Goal: Check status: Check status

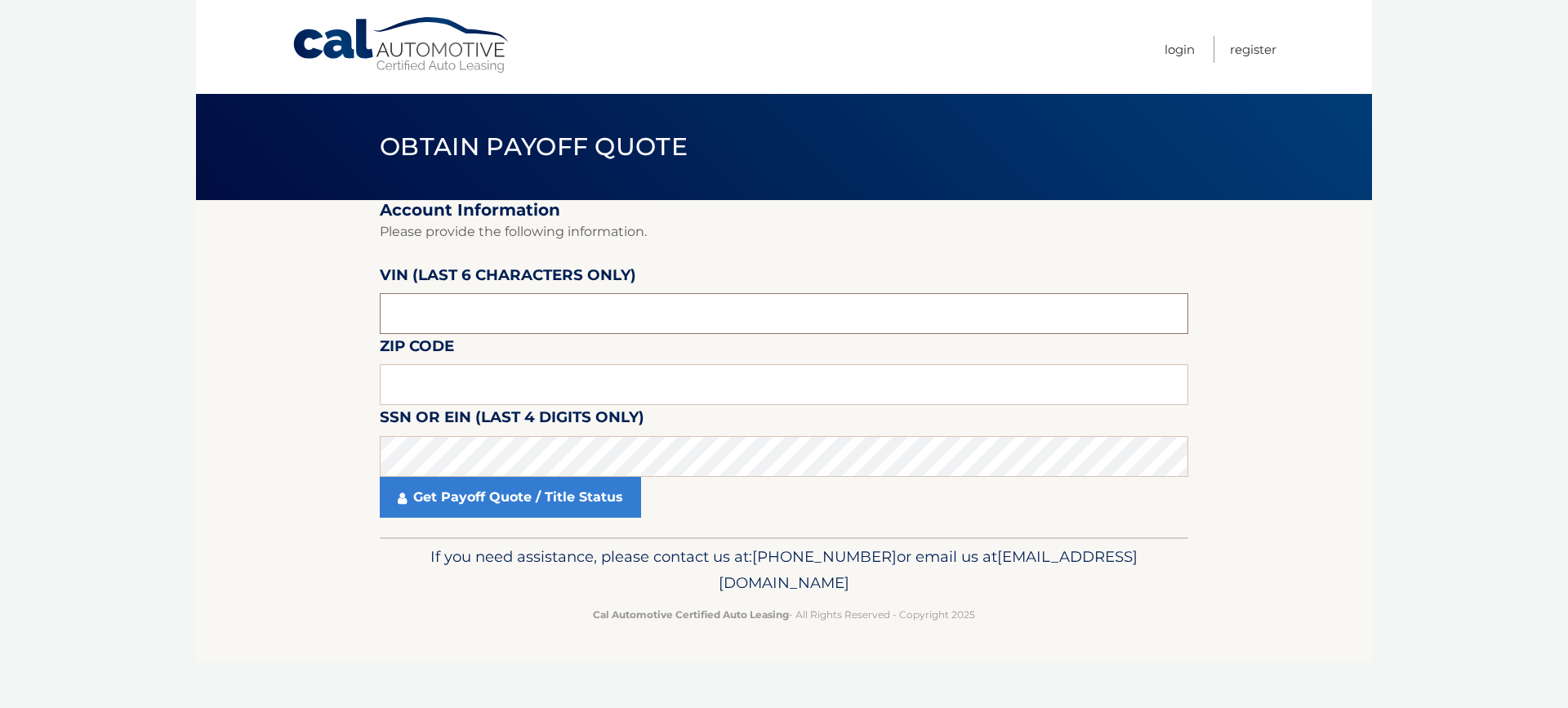
click at [438, 307] on input "text" at bounding box center [784, 313] width 809 height 40
drag, startPoint x: 439, startPoint y: 320, endPoint x: 339, endPoint y: 312, distance: 100.3
click at [339, 312] on section "Account Information Please provide the following information. [PERSON_NAME] (la…" at bounding box center [783, 368] width 1176 height 337
type input "712123"
click at [441, 381] on input "text" at bounding box center [784, 384] width 809 height 40
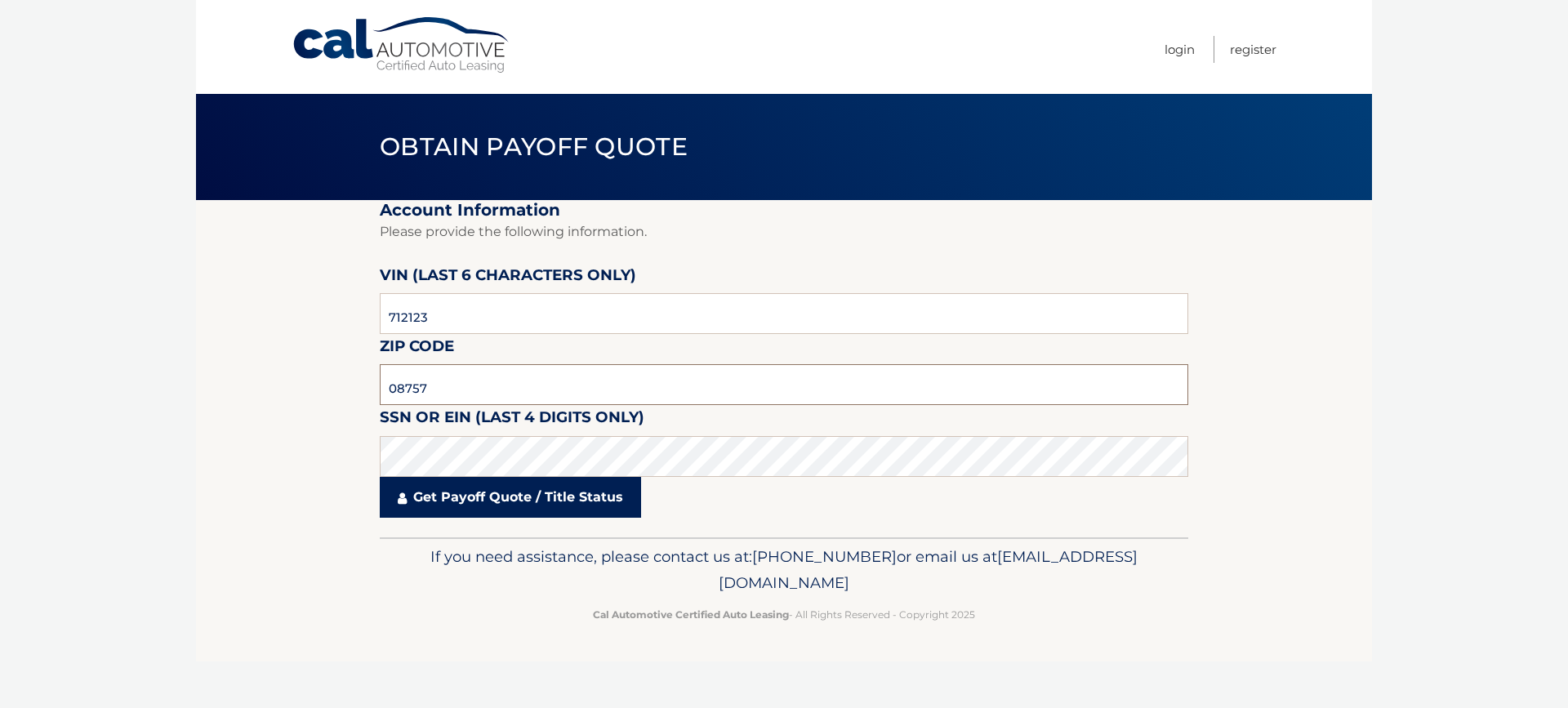
type input "08757"
click at [575, 502] on link "Get Payoff Quote / Title Status" at bounding box center [511, 497] width 262 height 40
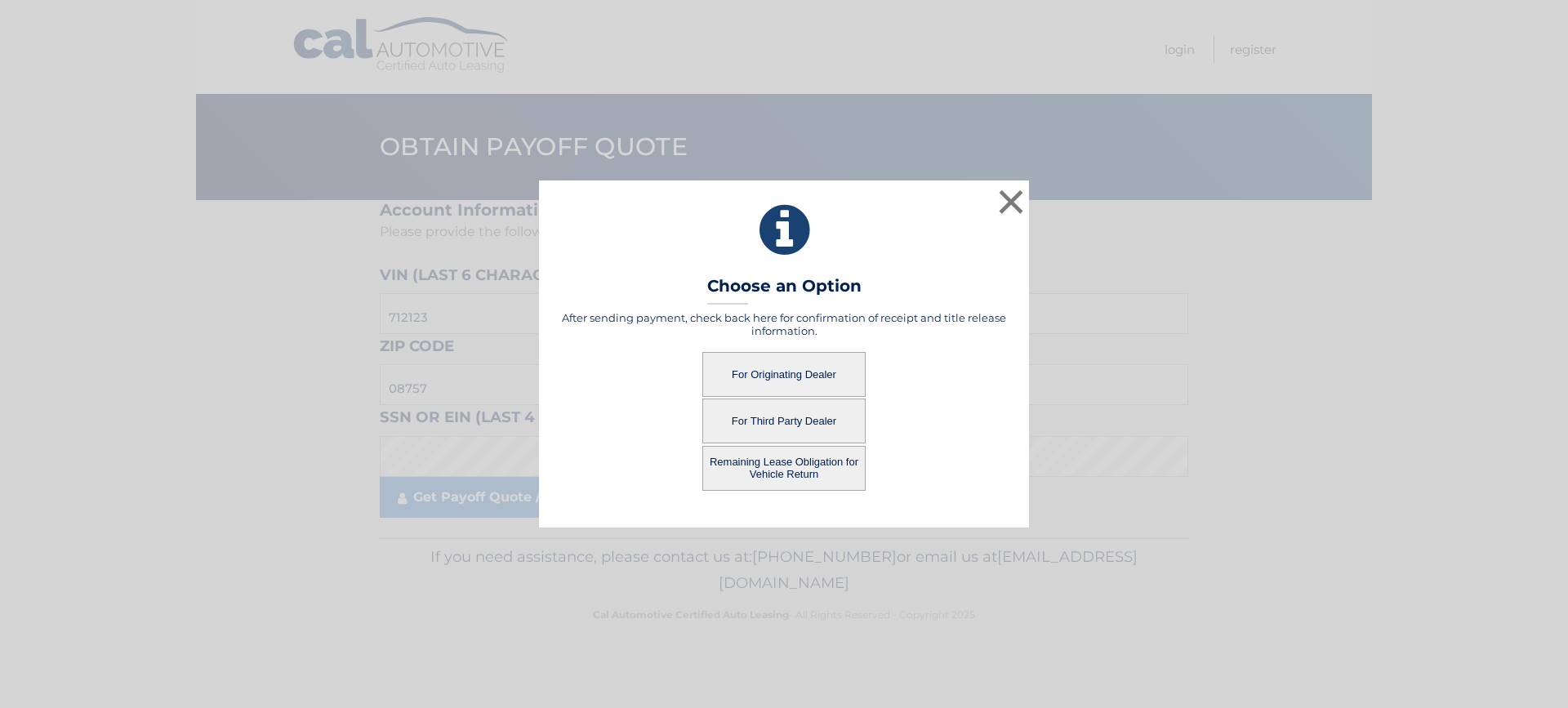
click at [779, 370] on button "For Originating Dealer" at bounding box center [784, 375] width 163 height 45
click at [814, 373] on button "For Originating Dealer" at bounding box center [784, 375] width 163 height 45
